Goal: Obtain resource: Obtain resource

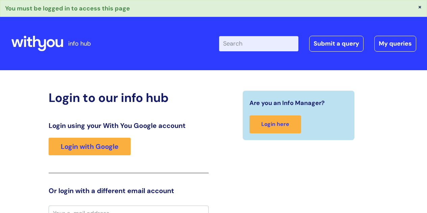
scroll to position [7, 0]
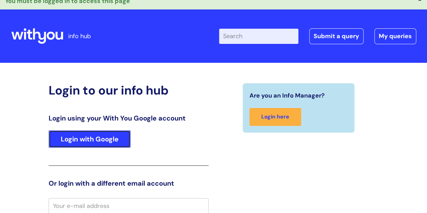
click at [91, 142] on link "Login with Google" at bounding box center [90, 139] width 82 height 18
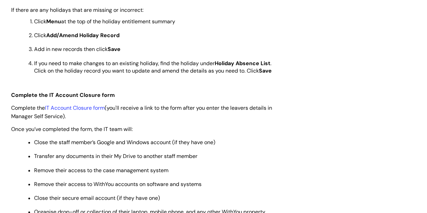
scroll to position [405, 0]
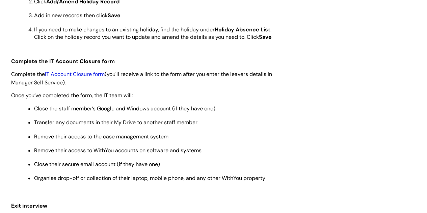
click at [85, 75] on link "IT Account Closure form" at bounding box center [75, 74] width 60 height 7
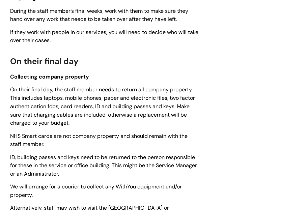
scroll to position [574, 0]
